Goal: Task Accomplishment & Management: Use online tool/utility

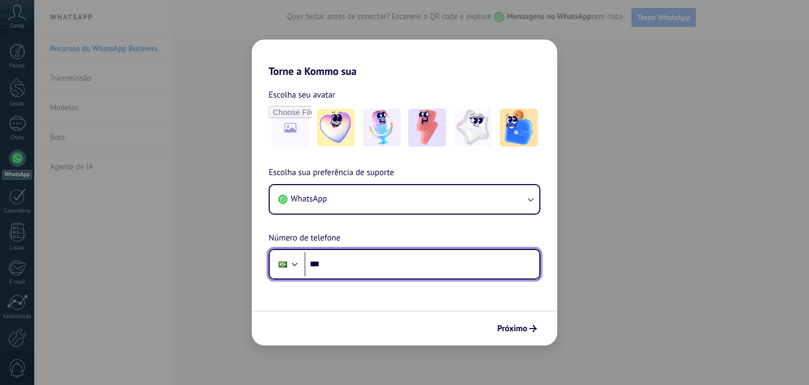
click at [386, 268] on input "***" at bounding box center [421, 264] width 235 height 24
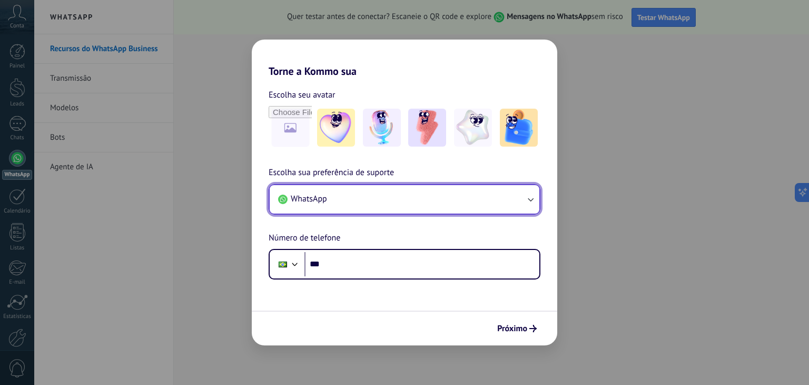
click at [442, 209] on button "WhatsApp" at bounding box center [405, 199] width 270 height 28
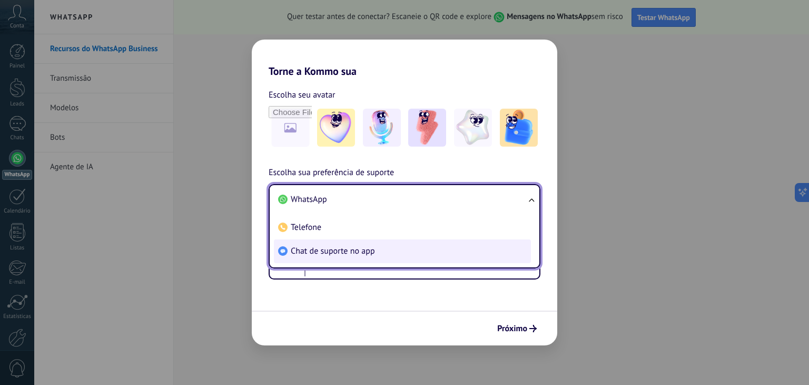
click at [382, 257] on li "Chat de suporte no app" at bounding box center [402, 251] width 257 height 24
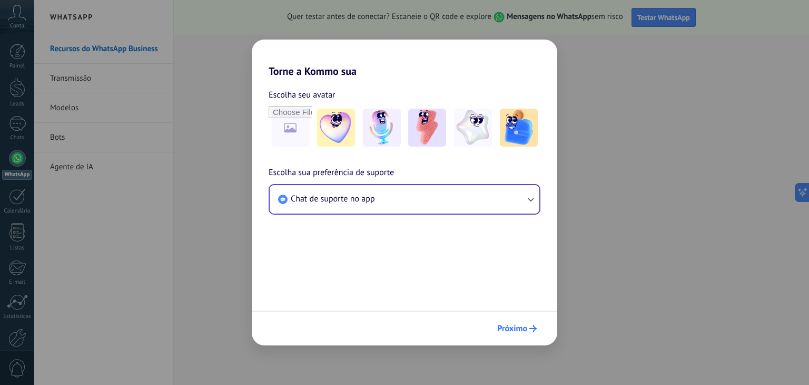
click at [523, 332] on span "Próximo" at bounding box center [512, 327] width 30 height 7
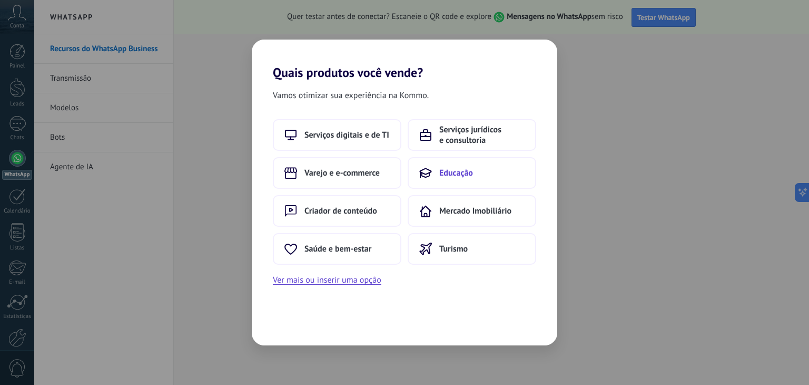
click at [454, 175] on span "Educação" at bounding box center [456, 173] width 34 height 11
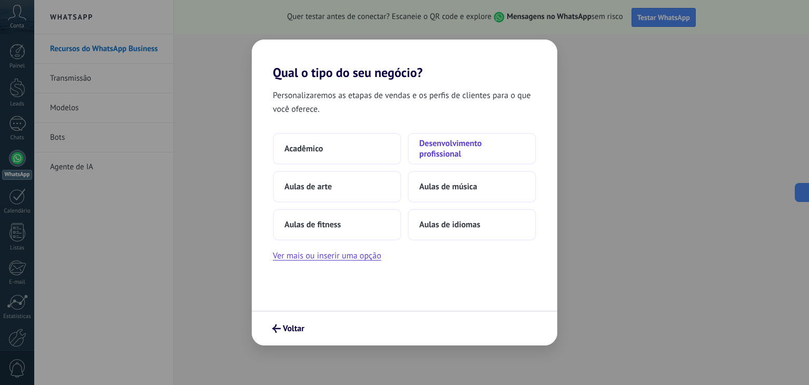
click at [451, 153] on span "Desenvolvimento profissional" at bounding box center [471, 148] width 105 height 21
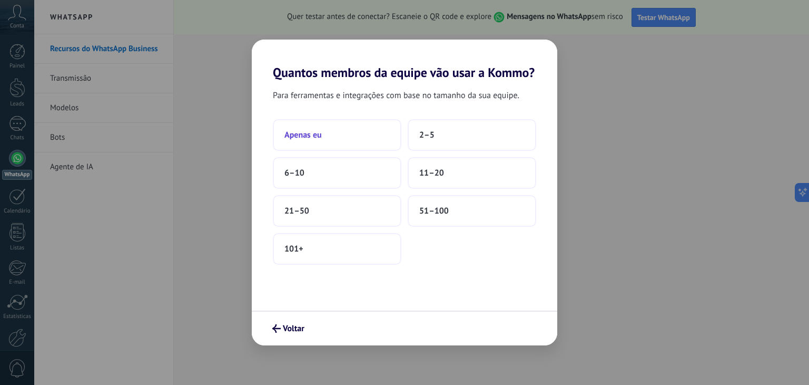
click at [352, 135] on button "Apenas eu" at bounding box center [337, 135] width 129 height 32
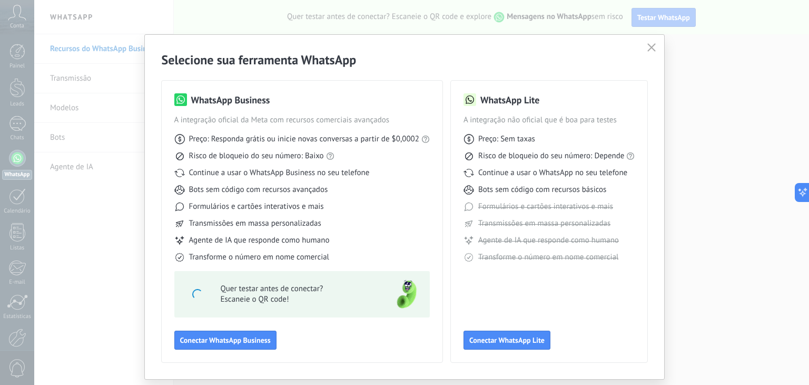
click at [648, 51] on icon "button" at bounding box center [651, 47] width 8 height 8
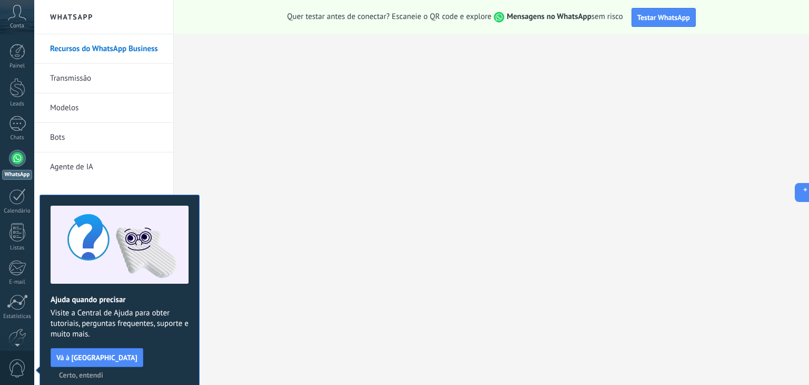
click at [103, 371] on span "Certo, entendi" at bounding box center [81, 374] width 44 height 7
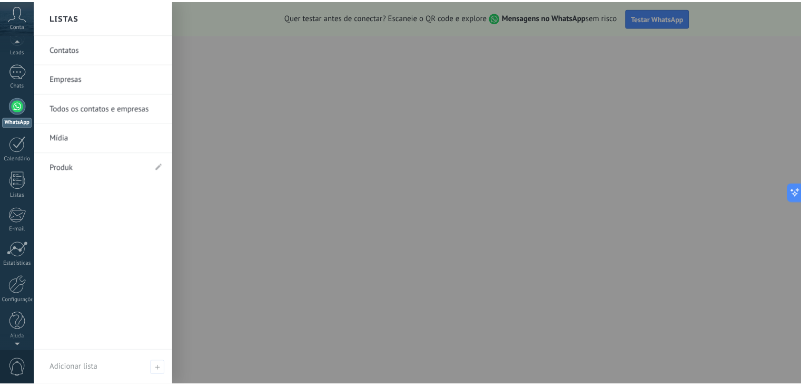
scroll to position [53, 0]
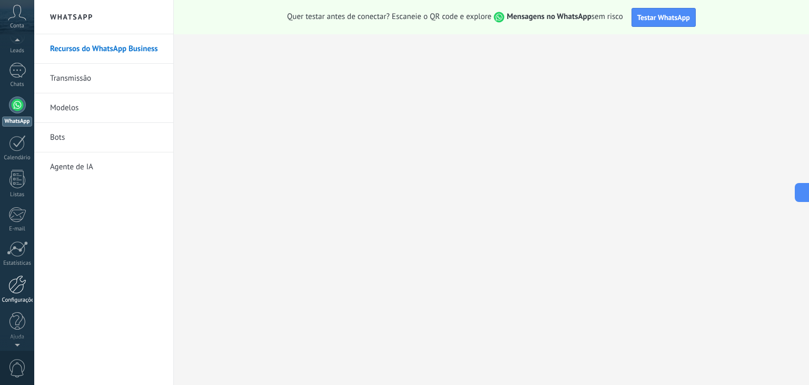
click at [17, 293] on link "Configurações" at bounding box center [17, 289] width 34 height 28
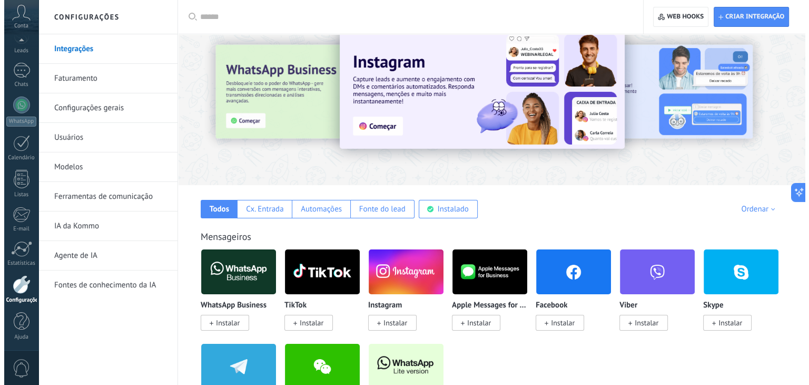
scroll to position [105, 0]
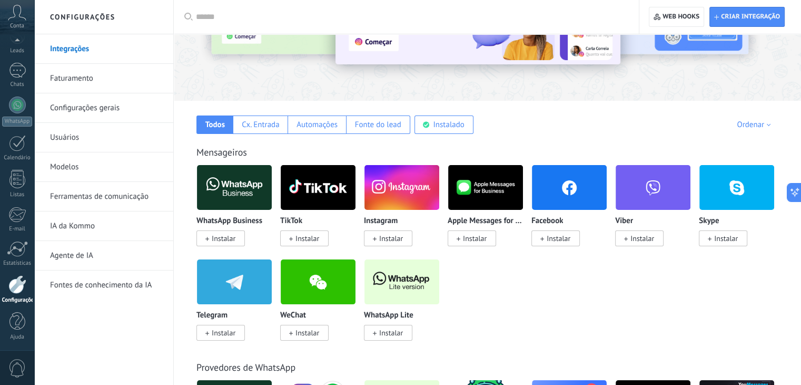
click at [381, 330] on span "Instalar" at bounding box center [391, 332] width 24 height 9
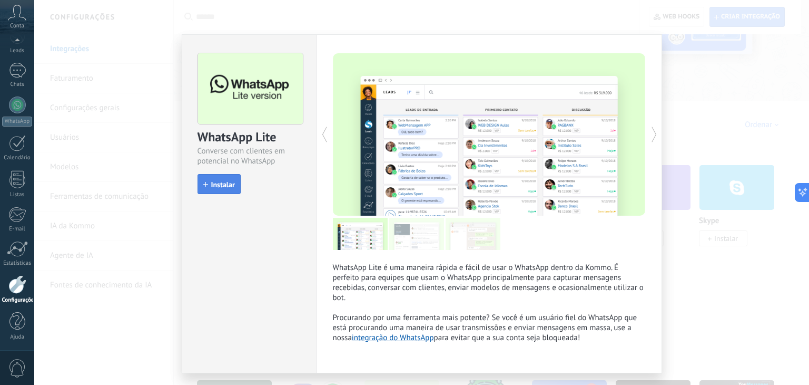
click at [211, 183] on span "Instalar" at bounding box center [223, 184] width 24 height 7
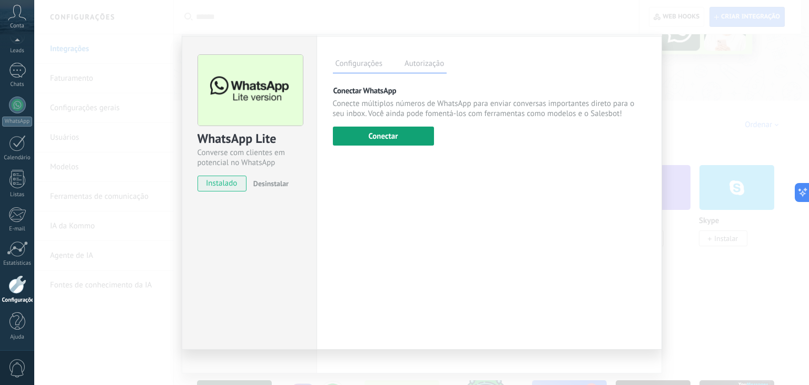
click at [412, 136] on button "Conectar" at bounding box center [383, 135] width 101 height 19
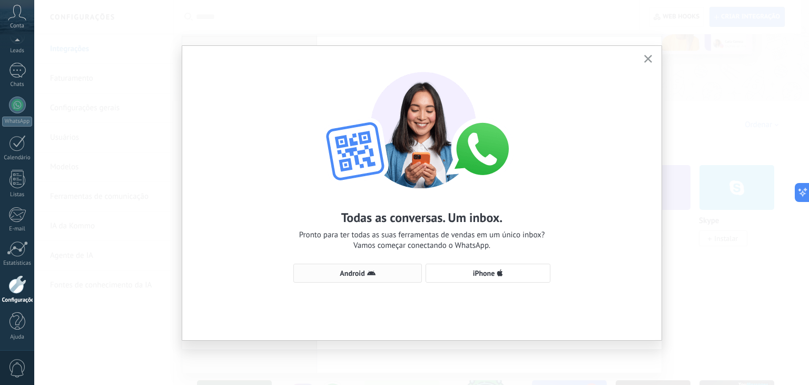
click at [366, 273] on span "Android" at bounding box center [357, 273] width 117 height 8
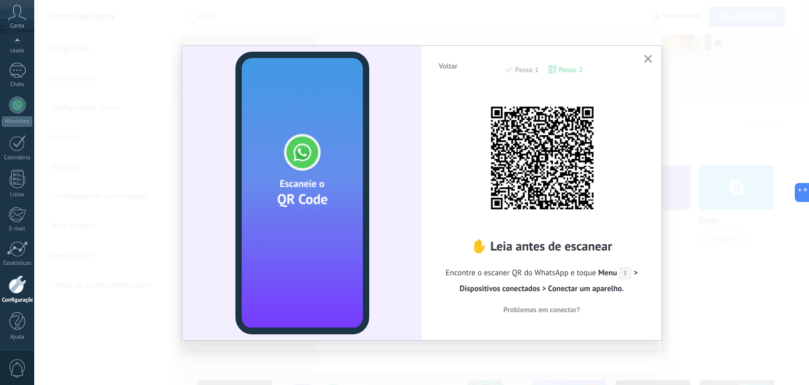
click at [649, 57] on use "button" at bounding box center [648, 59] width 8 height 8
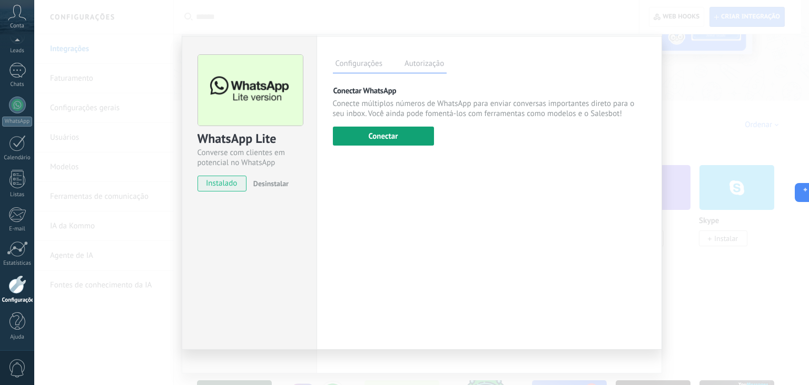
click at [417, 131] on button "Conectar" at bounding box center [383, 135] width 101 height 19
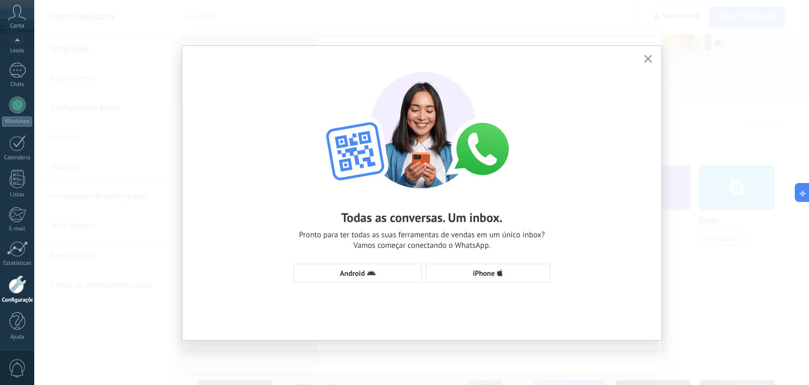
click at [648, 60] on icon "button" at bounding box center [648, 59] width 8 height 8
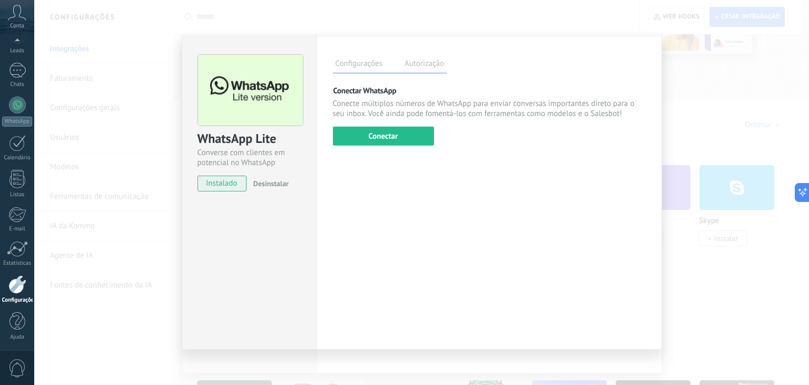
click at [721, 138] on div "WhatsApp Lite Converse com clientes em potencial no WhatsApp instalado Desinsta…" at bounding box center [421, 192] width 775 height 385
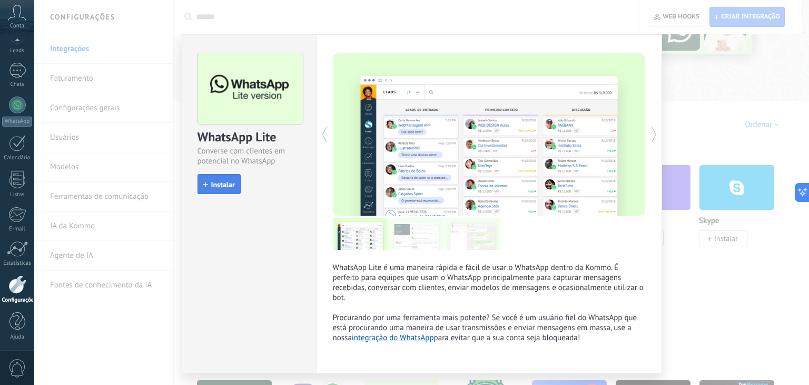
click at [202, 188] on button "Instalar" at bounding box center [219, 184] width 43 height 20
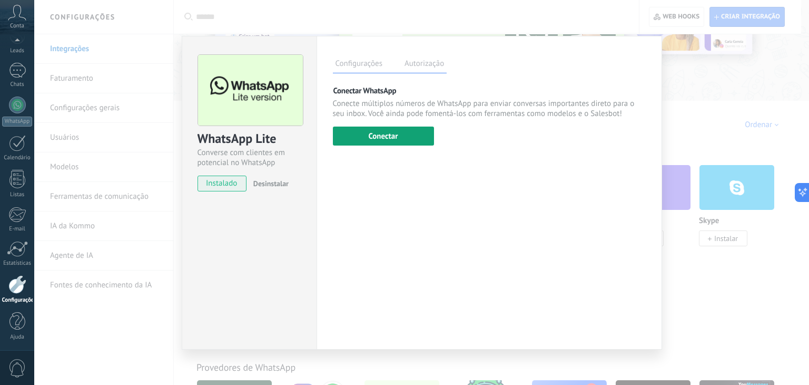
click at [408, 135] on button "Conectar" at bounding box center [383, 135] width 101 height 19
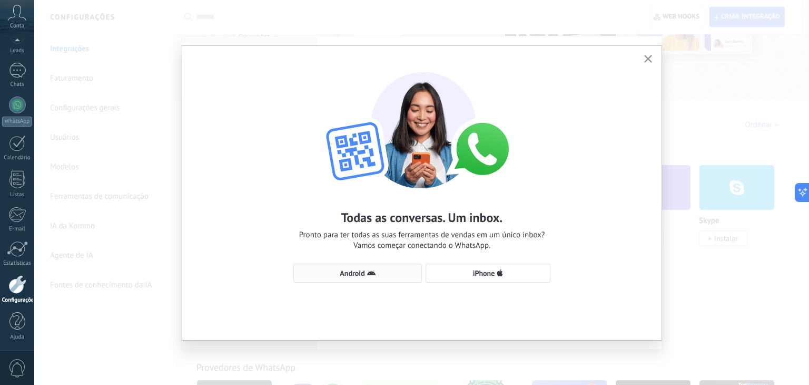
click at [321, 274] on span "Android" at bounding box center [357, 273] width 117 height 8
